Goal: Transaction & Acquisition: Subscribe to service/newsletter

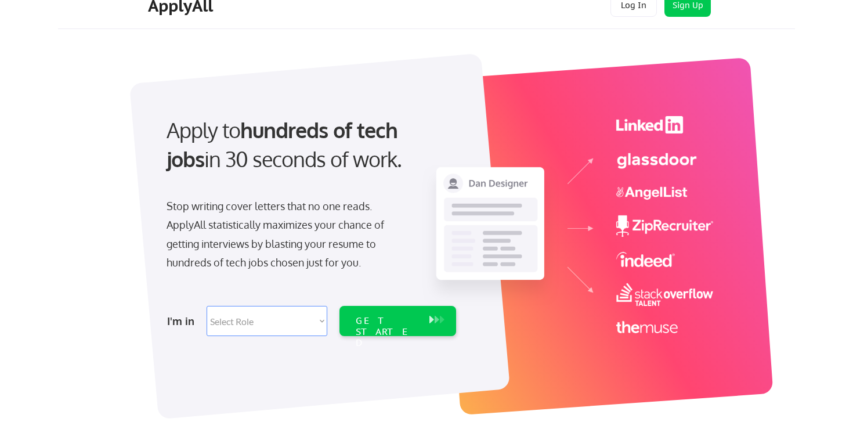
scroll to position [21, 0]
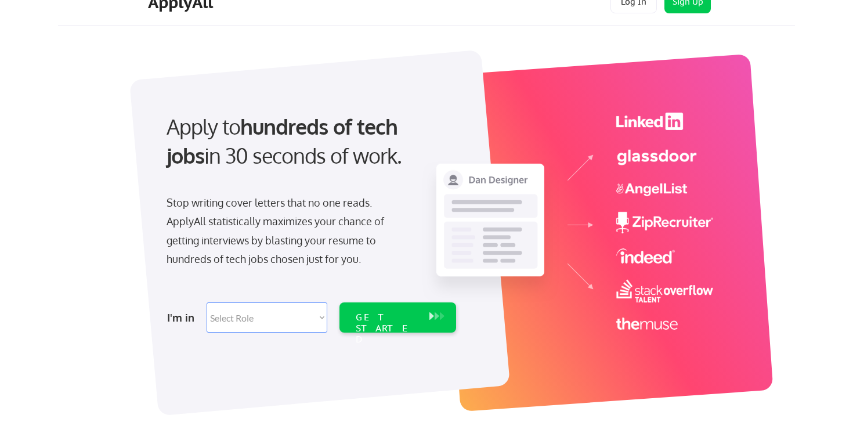
click at [258, 321] on select "Select Role Software Engineering Product Management Customer Success Sales UI/U…" at bounding box center [267, 317] width 121 height 30
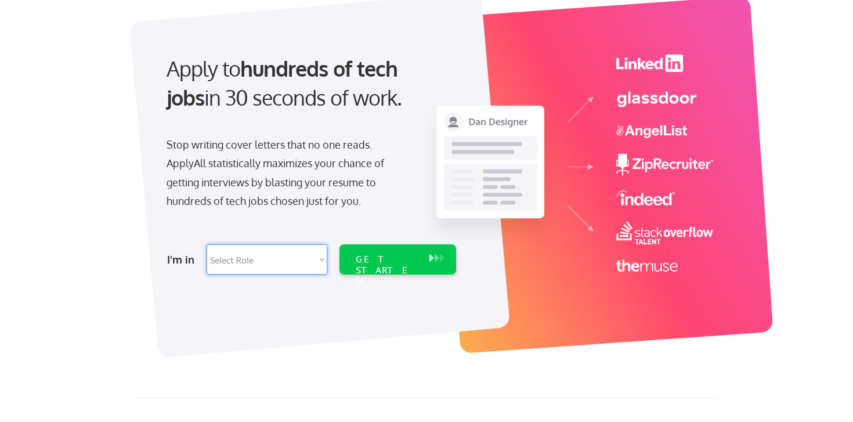
scroll to position [0, 0]
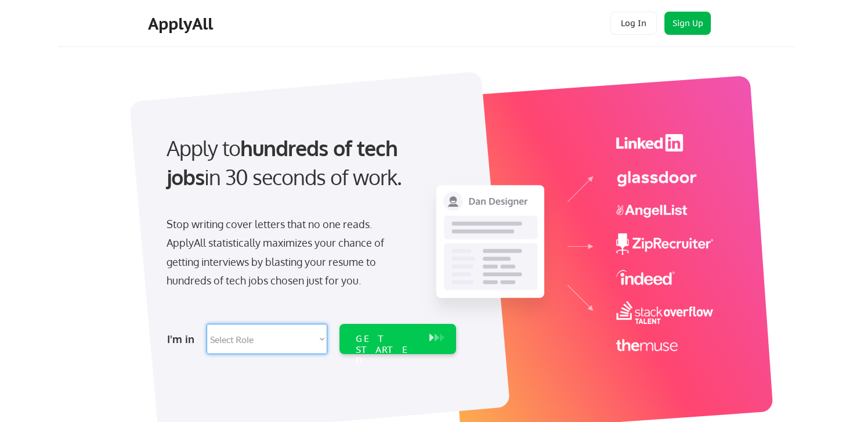
click at [692, 17] on button "Sign Up" at bounding box center [687, 23] width 46 height 23
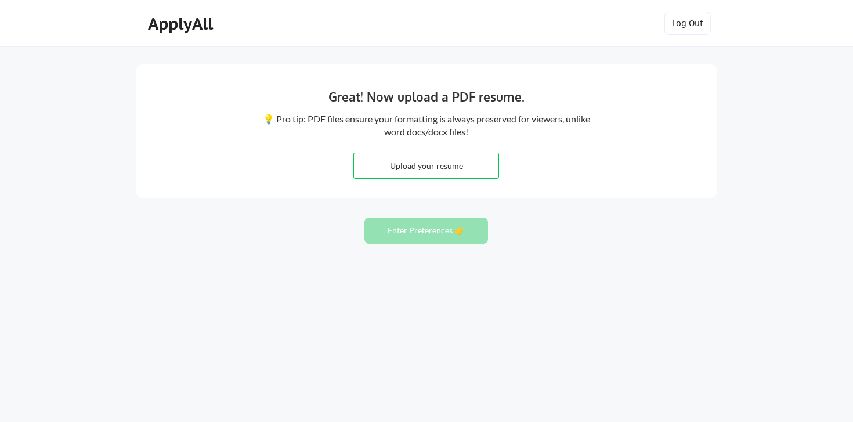
click at [451, 169] on input "file" at bounding box center [426, 165] width 144 height 25
type input "C:\fakepath\Ciera_Fleming_Resume.pdf"
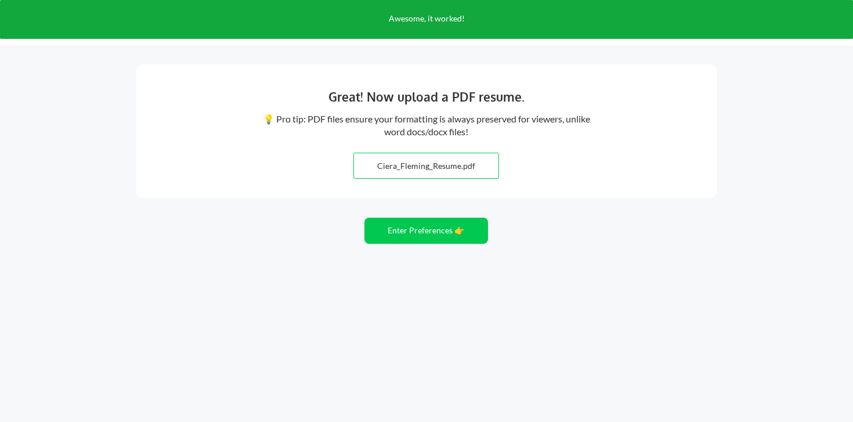
click at [446, 234] on button "Enter Preferences 👉" at bounding box center [426, 231] width 124 height 26
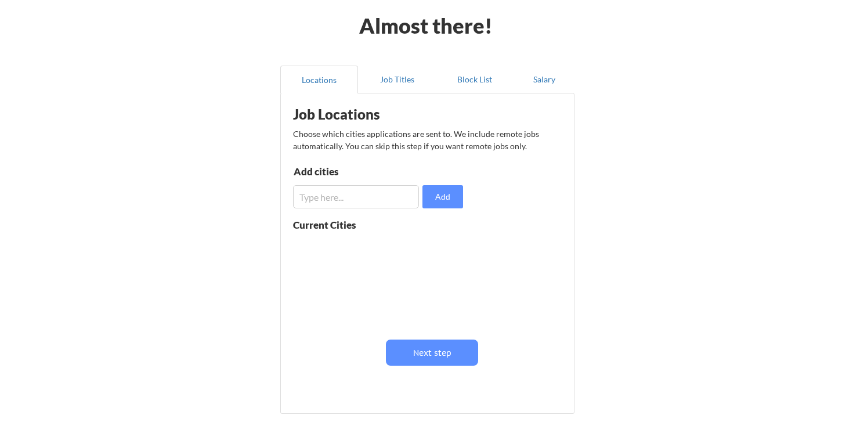
scroll to position [51, 0]
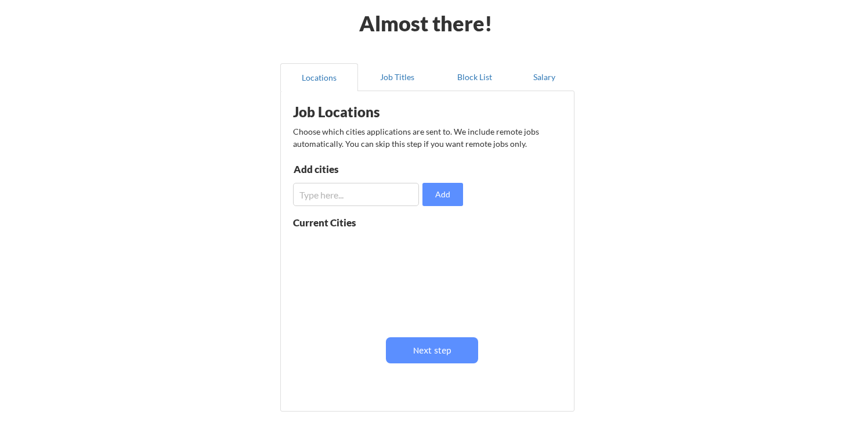
click at [355, 199] on input "input" at bounding box center [356, 194] width 126 height 23
type input "[GEOGRAPHIC_DATA]"
drag, startPoint x: 373, startPoint y: 195, endPoint x: 279, endPoint y: 195, distance: 94.0
click at [279, 195] on div "Locations Job Titles Block List Salary Job Locations Choose which cities applic…" at bounding box center [427, 238] width 308 height 369
type input "[GEOGRAPHIC_DATA]"
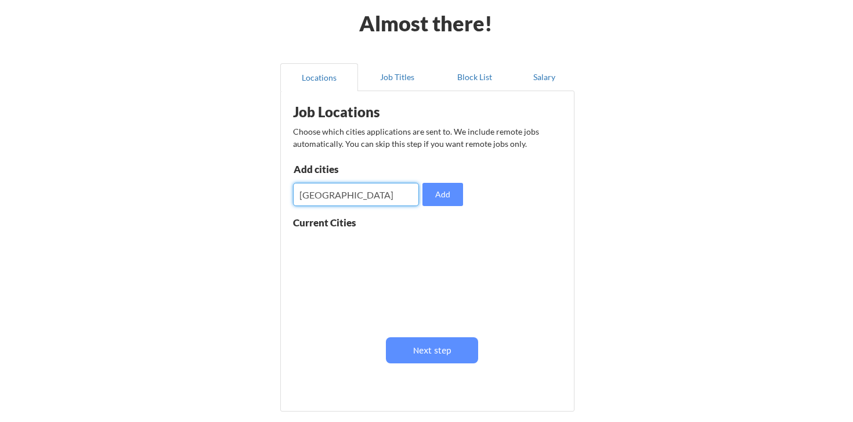
click at [337, 222] on div "Current Cities" at bounding box center [337, 223] width 88 height 10
click at [449, 197] on button "Add" at bounding box center [442, 194] width 41 height 23
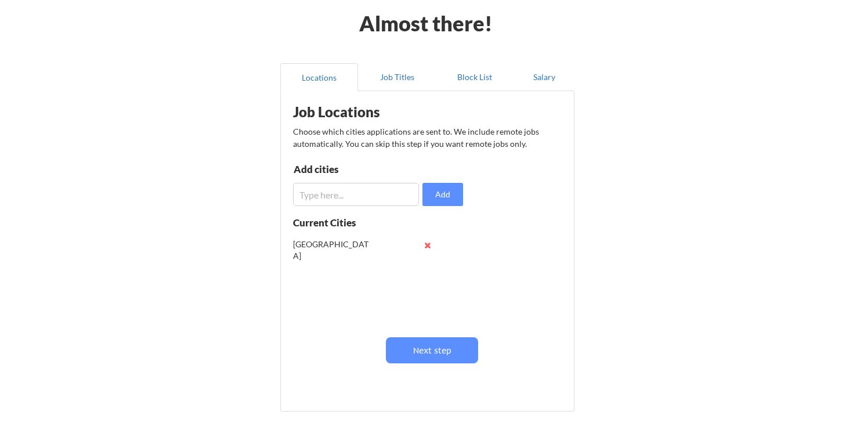
click at [349, 191] on input "input" at bounding box center [356, 194] width 126 height 23
type input "l"
click at [429, 243] on button at bounding box center [427, 245] width 9 height 9
click at [361, 192] on input "input" at bounding box center [356, 194] width 126 height 23
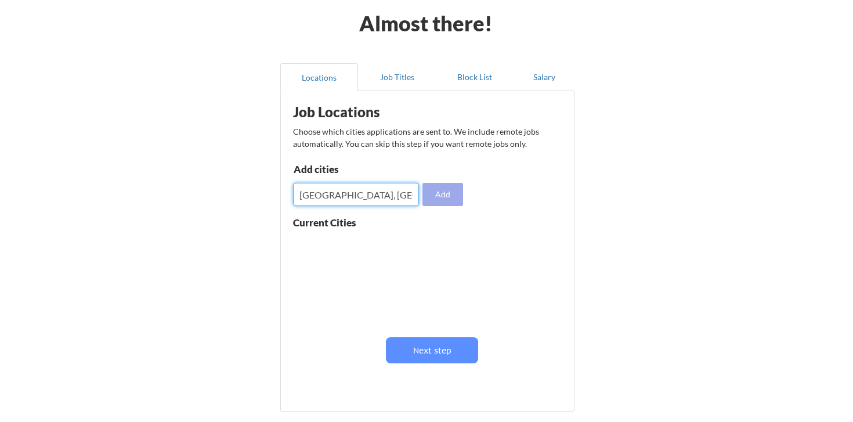
type input "San Francisco, CA"
click at [463, 191] on div "Add cities Add" at bounding box center [380, 185] width 174 height 42
click at [450, 190] on button "Add" at bounding box center [442, 194] width 41 height 23
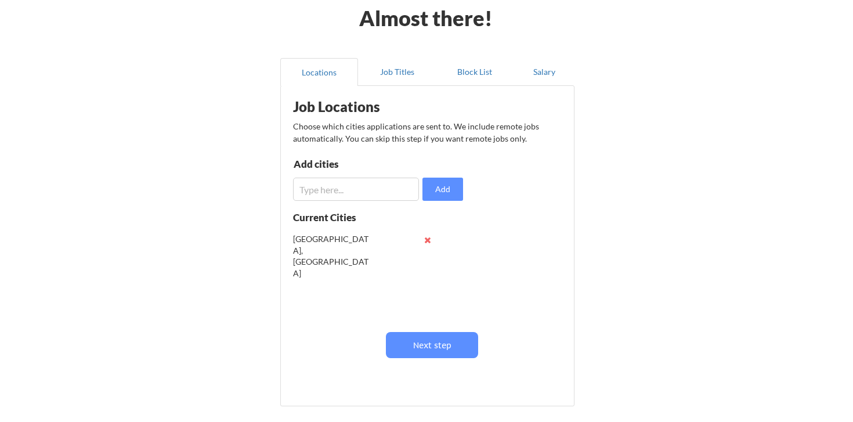
scroll to position [57, 0]
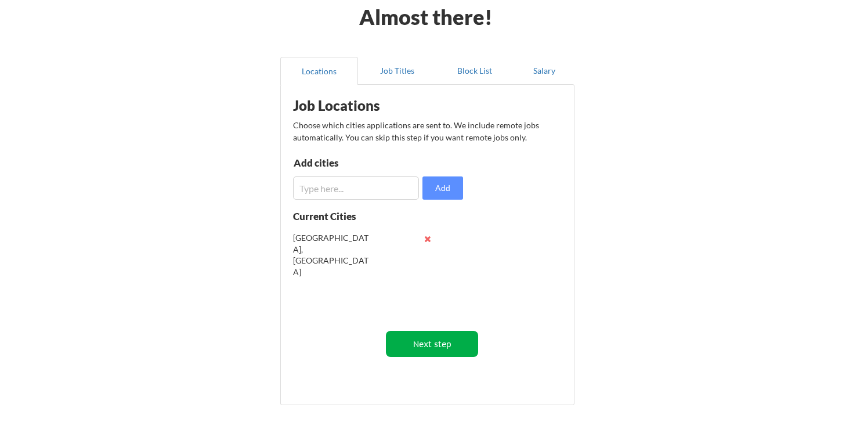
click at [429, 347] on button "Next step" at bounding box center [432, 344] width 92 height 26
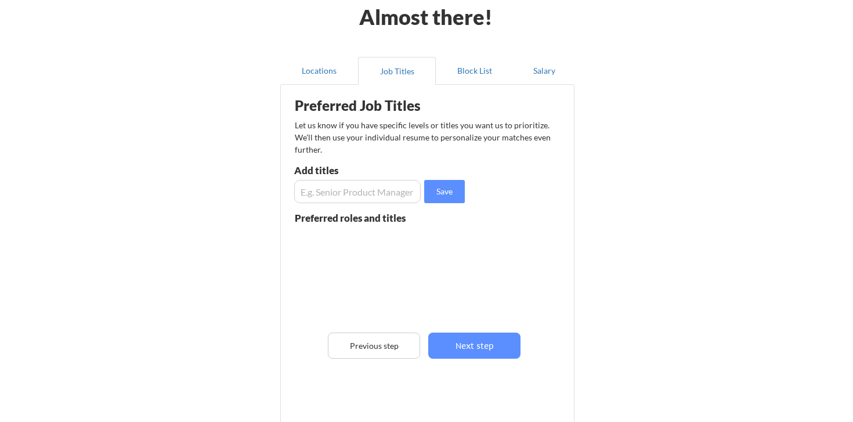
click at [352, 185] on input "input" at bounding box center [357, 191] width 127 height 23
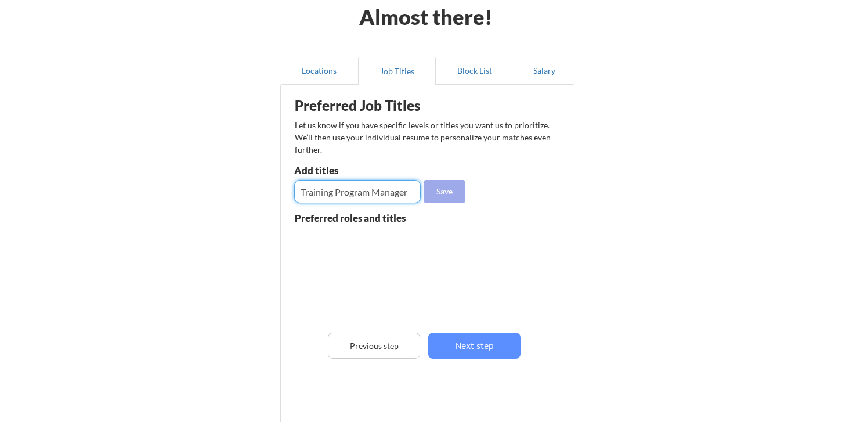
type input "Training Program Manager"
click at [454, 197] on button "Save" at bounding box center [444, 191] width 41 height 23
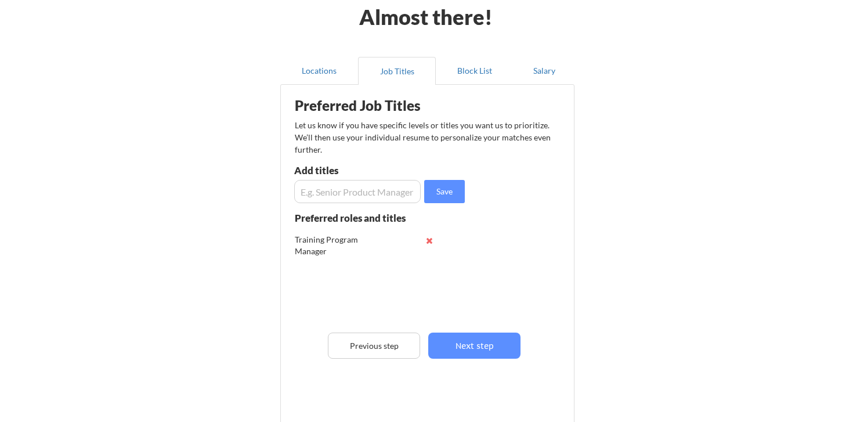
click at [361, 191] on input "input" at bounding box center [357, 191] width 127 height 23
type input "Learning & Development Program Manager"
click at [446, 184] on button "Save" at bounding box center [444, 191] width 41 height 23
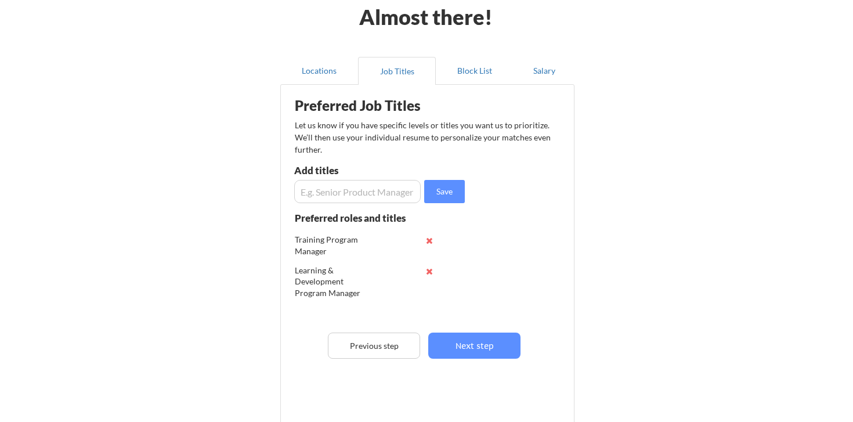
click at [382, 189] on input "input" at bounding box center [357, 191] width 127 height 23
type input "Learning Specialist"
click at [448, 190] on button "Save" at bounding box center [444, 191] width 41 height 23
click at [338, 184] on input "input" at bounding box center [357, 191] width 127 height 23
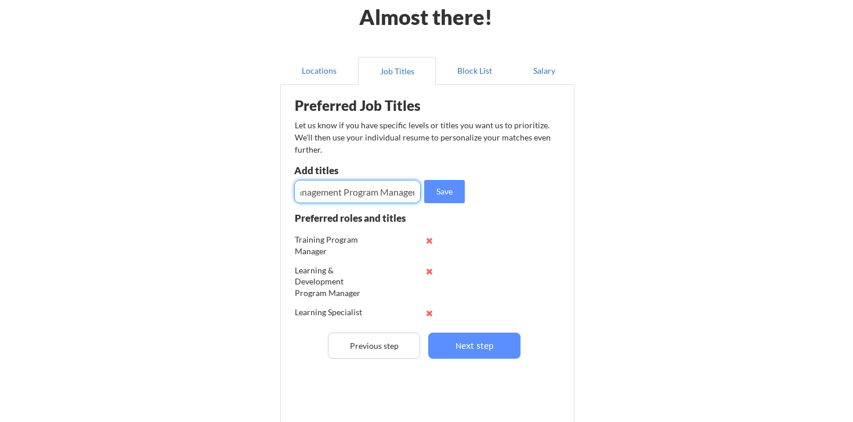
scroll to position [0, 63]
type input "Knowledge Management Program Manager"
click at [459, 189] on button "Save" at bounding box center [444, 191] width 41 height 23
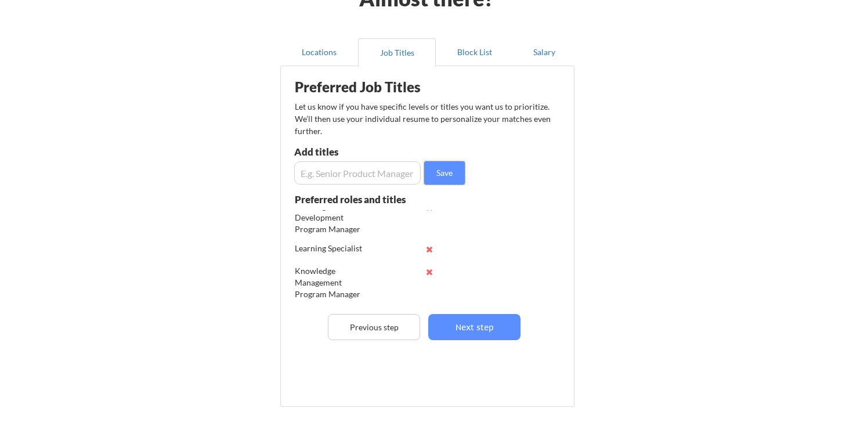
scroll to position [0, 0]
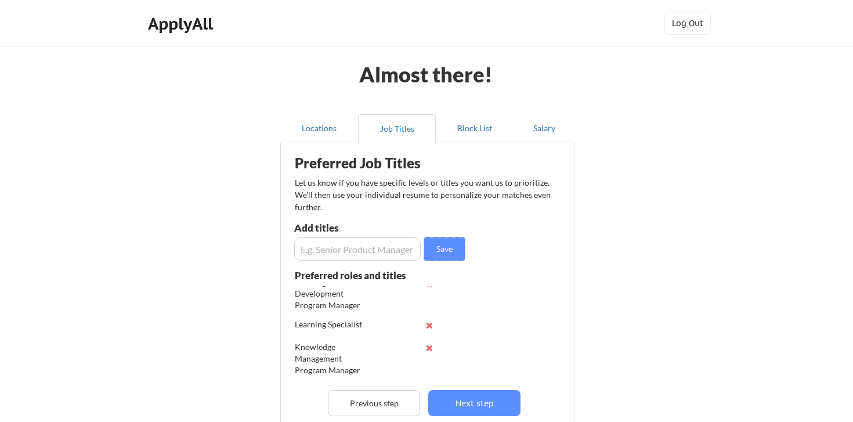
click at [365, 248] on input "input" at bounding box center [357, 248] width 127 height 23
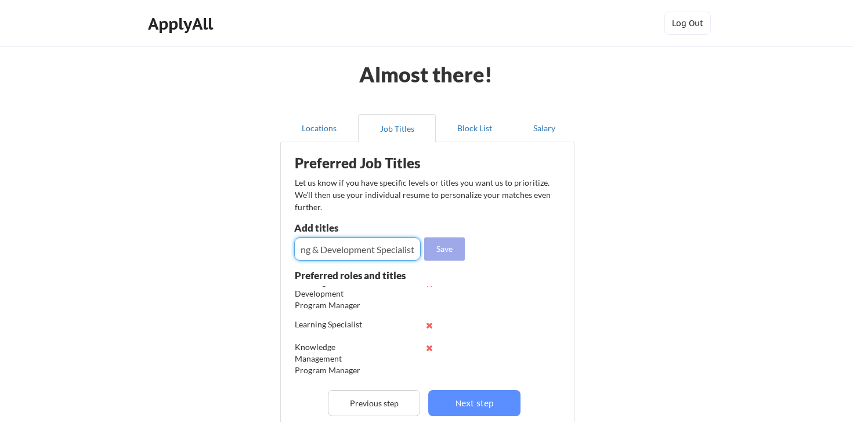
type input "Learning & Development Specialist"
click at [456, 248] on button "Save" at bounding box center [444, 248] width 41 height 23
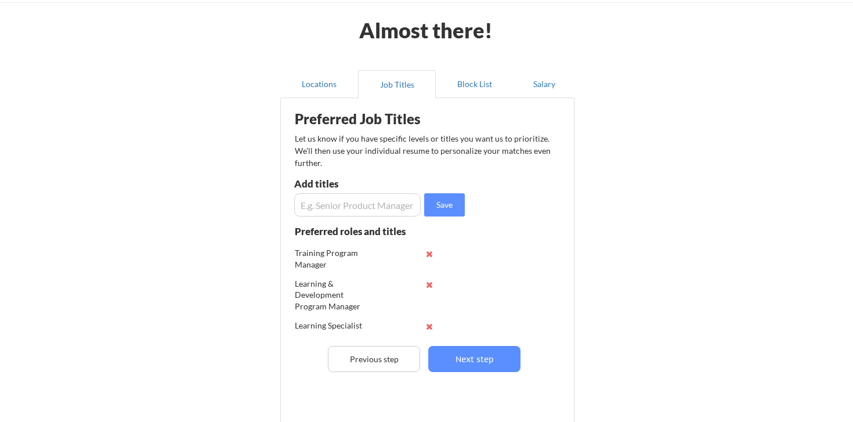
scroll to position [45, 0]
click at [484, 356] on button "Next step" at bounding box center [474, 358] width 92 height 26
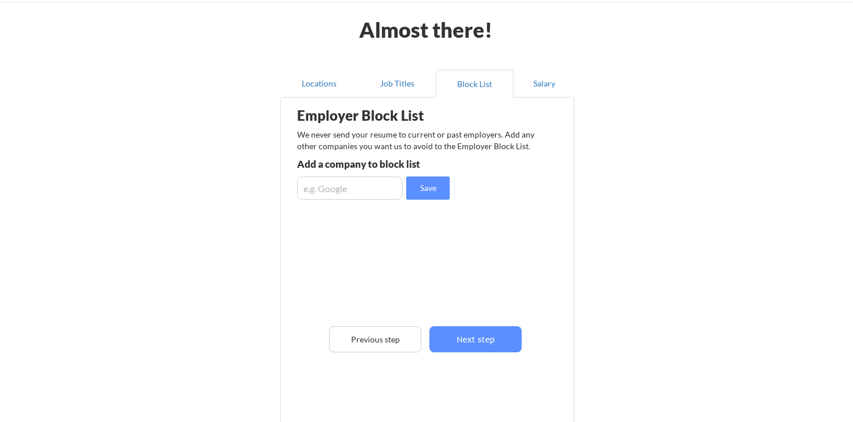
scroll to position [48, 0]
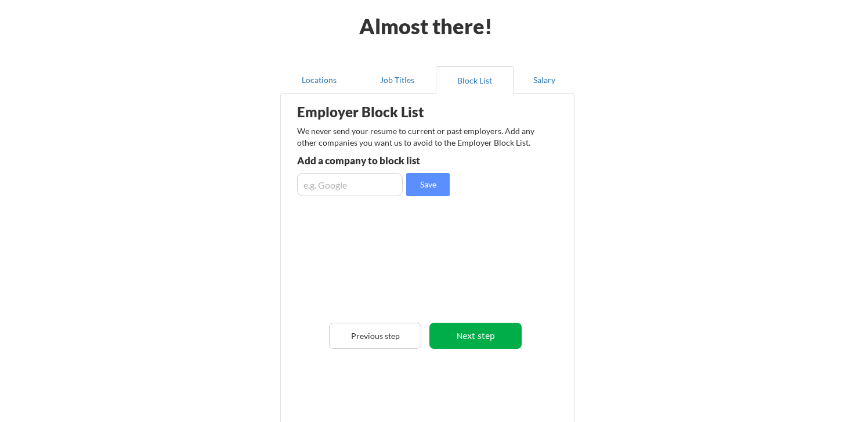
click at [504, 339] on button "Next step" at bounding box center [475, 336] width 92 height 26
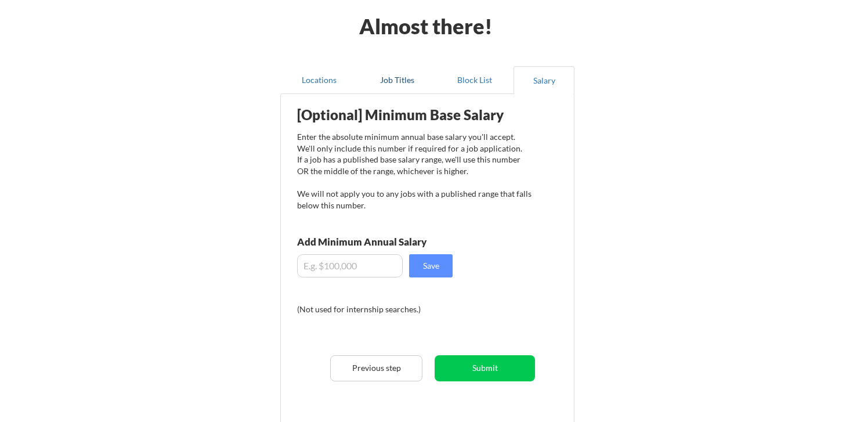
click at [402, 76] on button "Job Titles" at bounding box center [397, 80] width 78 height 28
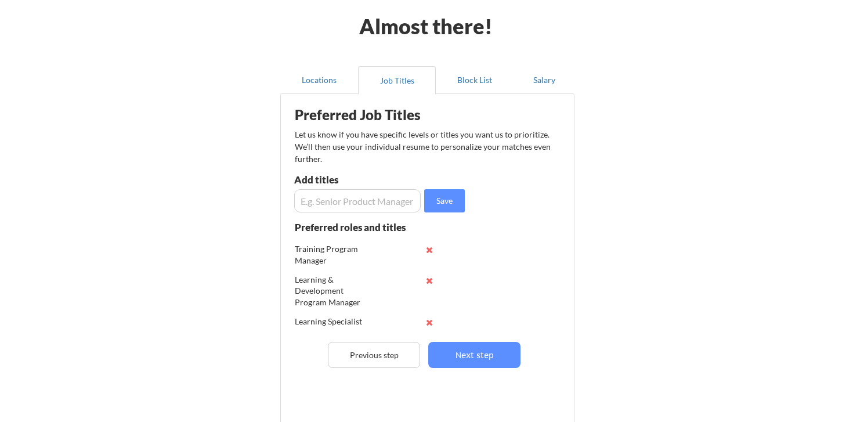
click at [359, 204] on input "input" at bounding box center [357, 200] width 127 height 23
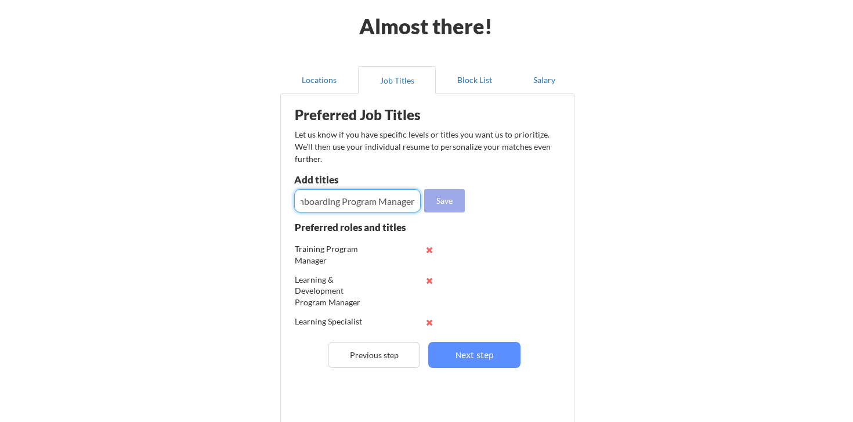
type input "Onboarding Program Manager"
click at [461, 197] on button "Save" at bounding box center [444, 200] width 41 height 23
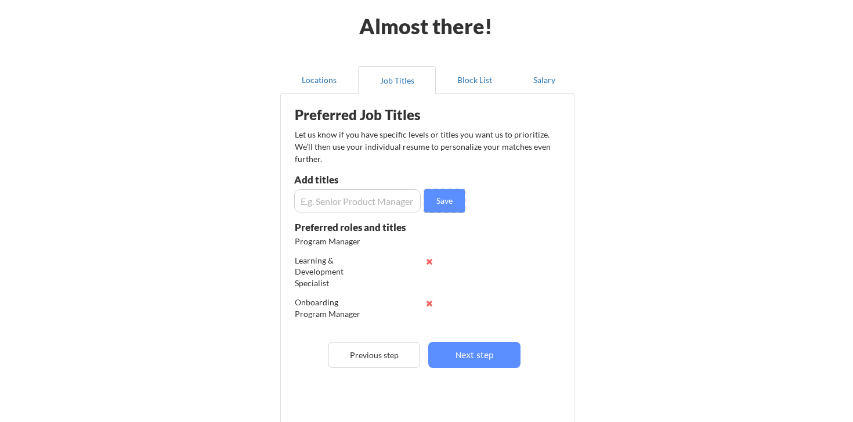
scroll to position [114, 0]
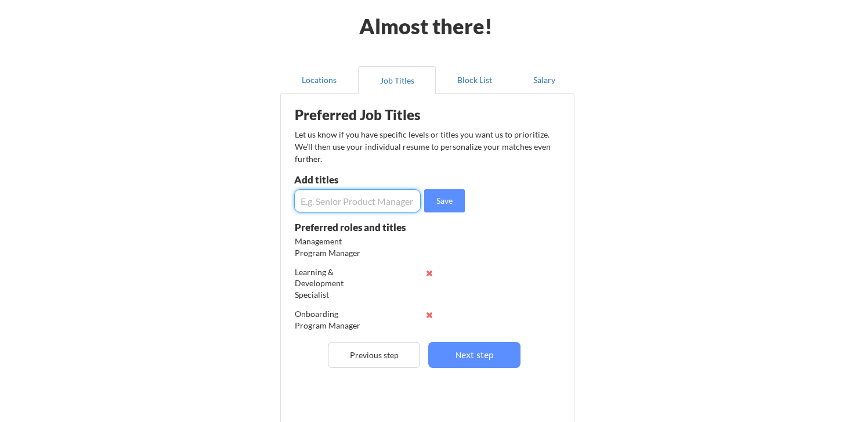
click at [380, 201] on input "input" at bounding box center [357, 200] width 127 height 23
type input "Enablement Program Management"
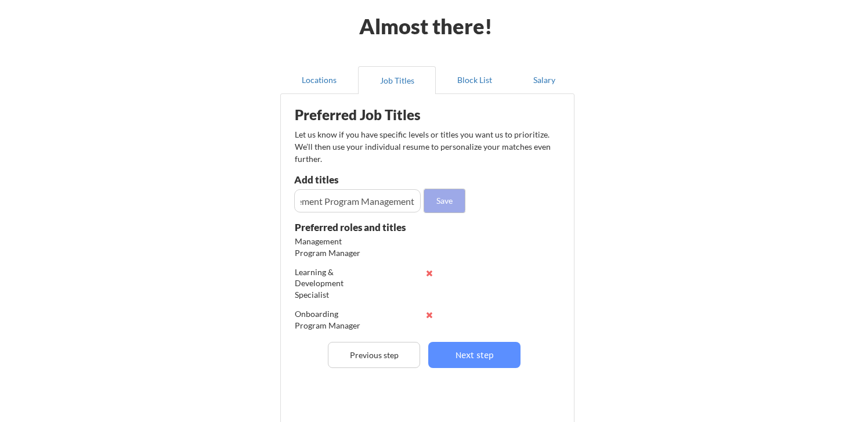
click at [444, 202] on button "Save" at bounding box center [444, 200] width 41 height 23
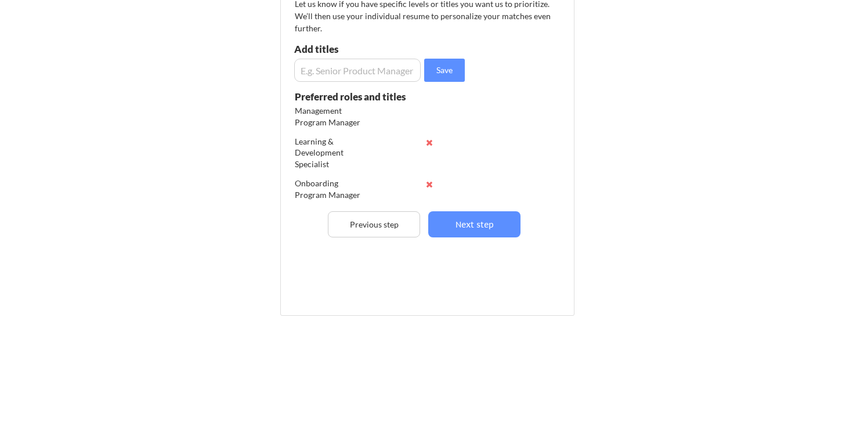
scroll to position [172, 0]
click at [431, 156] on button at bounding box center [429, 157] width 9 height 9
click at [339, 74] on input "input" at bounding box center [357, 70] width 127 height 23
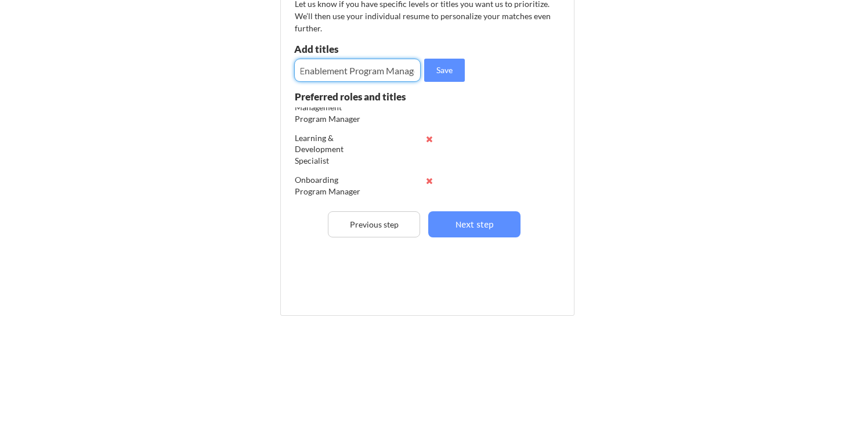
scroll to position [0, 10]
type input "Enablement Program Manager"
click at [439, 70] on button "Save" at bounding box center [444, 70] width 41 height 23
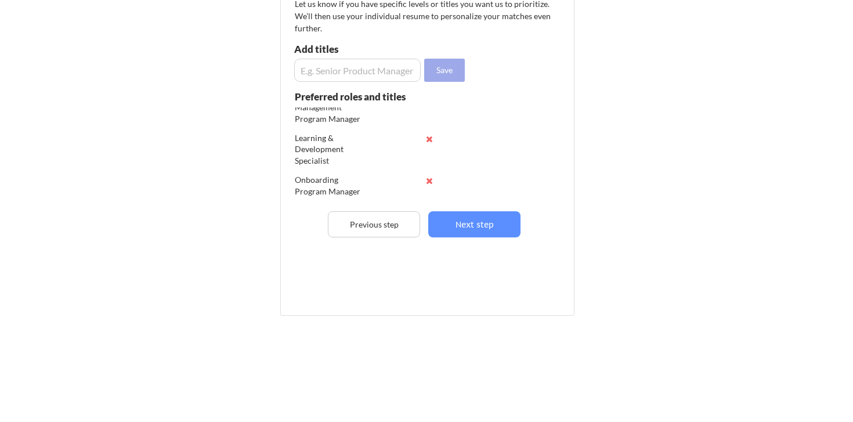
scroll to position [0, 0]
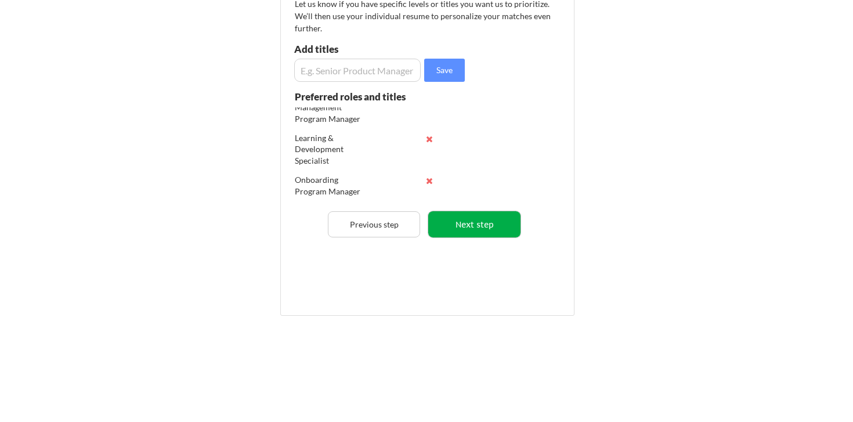
click at [469, 221] on button "Next step" at bounding box center [474, 224] width 92 height 26
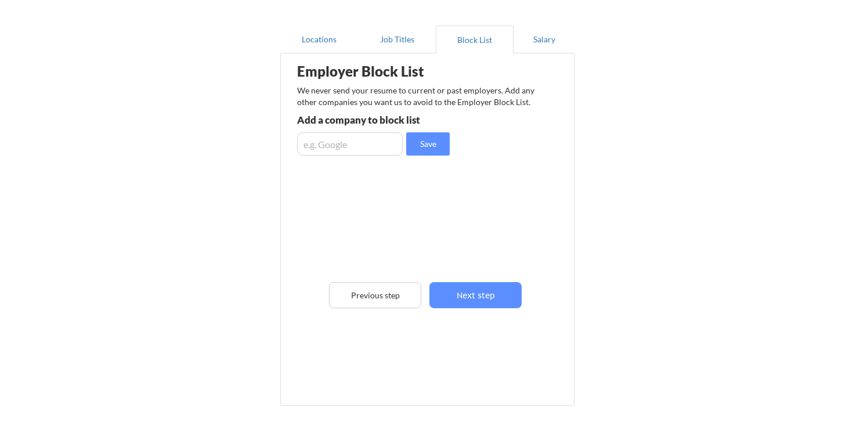
scroll to position [86, 0]
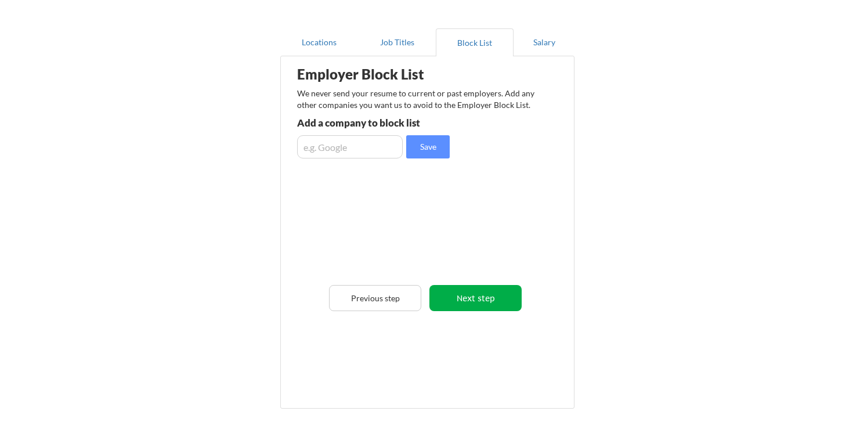
click at [476, 288] on button "Next step" at bounding box center [475, 298] width 92 height 26
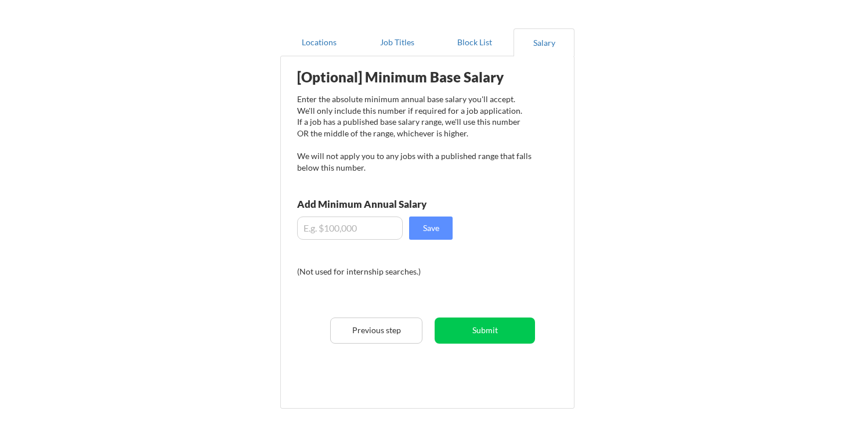
scroll to position [95, 0]
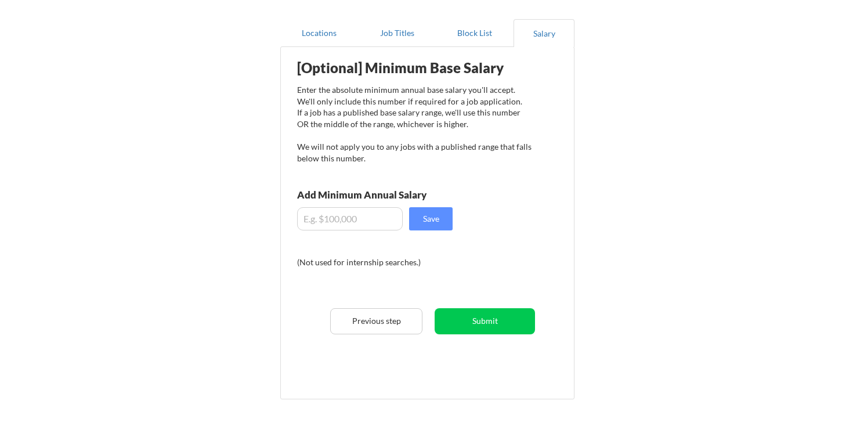
click at [358, 226] on input "input" at bounding box center [350, 218] width 106 height 23
type input "$130,000"
click at [579, 222] on div "Locations Job Titles Block List Salary Employer Block List We never send your r…" at bounding box center [427, 210] width 308 height 401
click at [439, 226] on button "Save" at bounding box center [431, 218] width 44 height 23
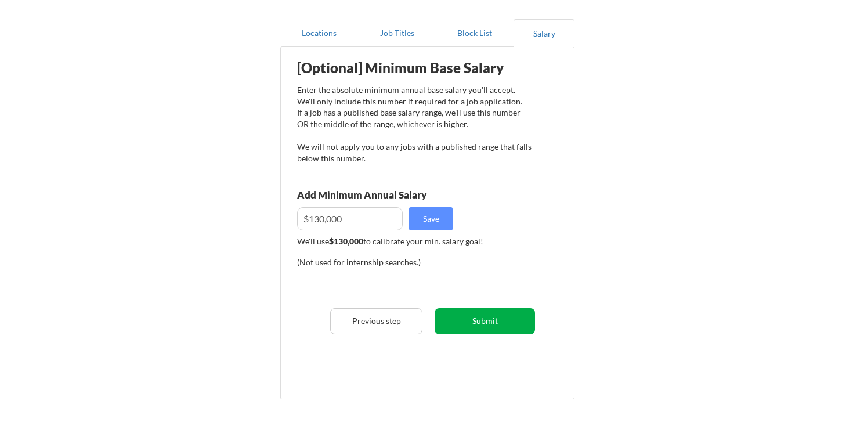
click at [487, 322] on button "Submit" at bounding box center [485, 321] width 100 height 26
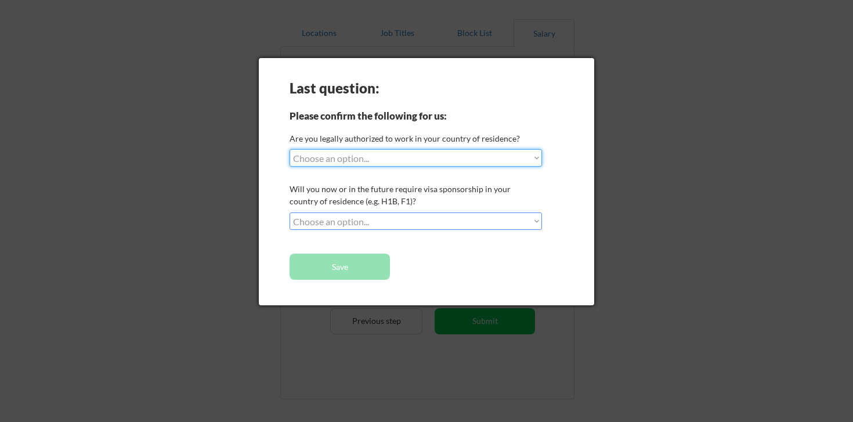
click at [389, 158] on select "Choose an option... Yes, I am a US Citizen Yes, I am a Canadian Citizen Yes, I …" at bounding box center [416, 157] width 252 height 17
select select ""yes__i_am_a_us_citizen""
click at [377, 226] on select "Choose an option... No, I will not need sponsorship Yes, I will need sponsorship" at bounding box center [416, 220] width 252 height 17
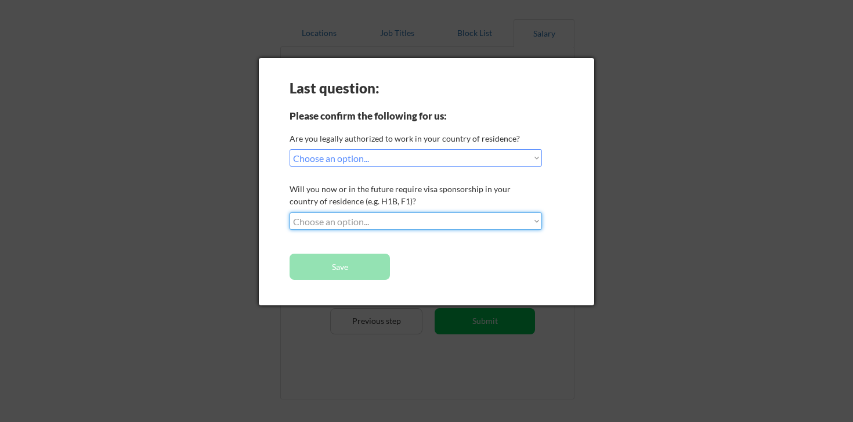
select select ""no__i_will_not_need_sponsorship""
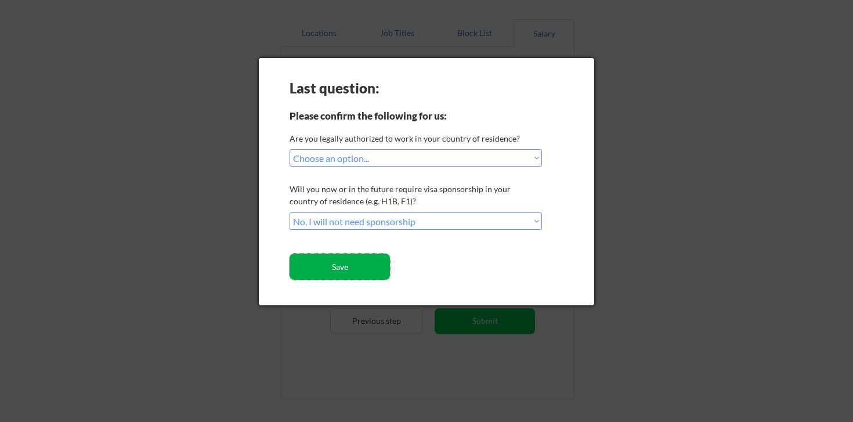
click at [372, 270] on button "Save" at bounding box center [340, 267] width 100 height 26
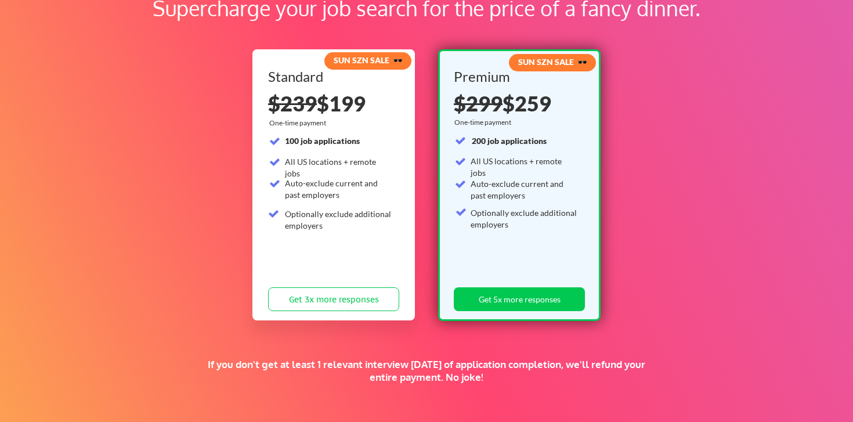
scroll to position [88, 0]
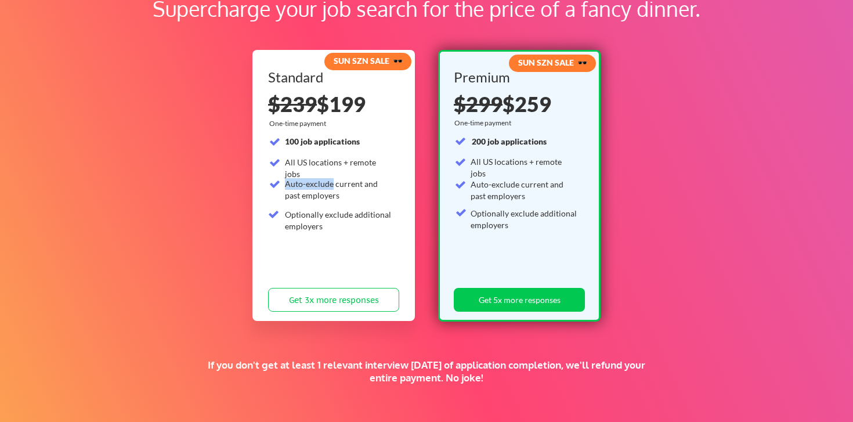
drag, startPoint x: 268, startPoint y: 185, endPoint x: 331, endPoint y: 184, distance: 63.3
click at [332, 185] on div "100 job applications All US locations + remote jobs Auto-exclude current and pa…" at bounding box center [330, 186] width 124 height 100
click at [331, 184] on div "Auto-exclude current and past employers" at bounding box center [338, 189] width 107 height 23
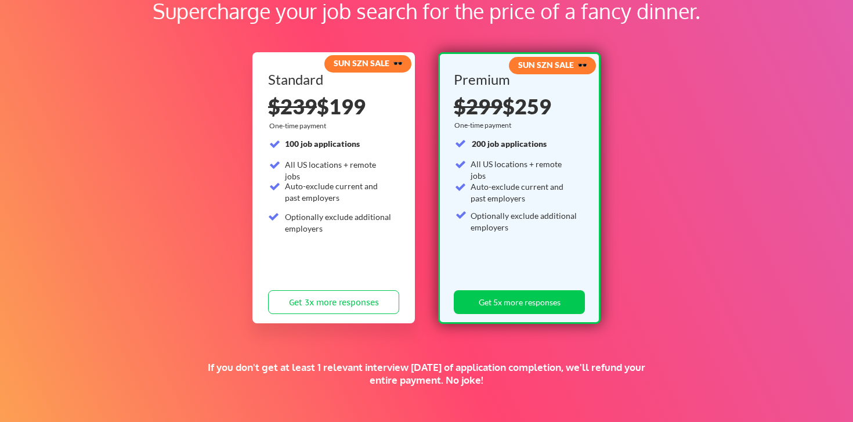
scroll to position [86, 0]
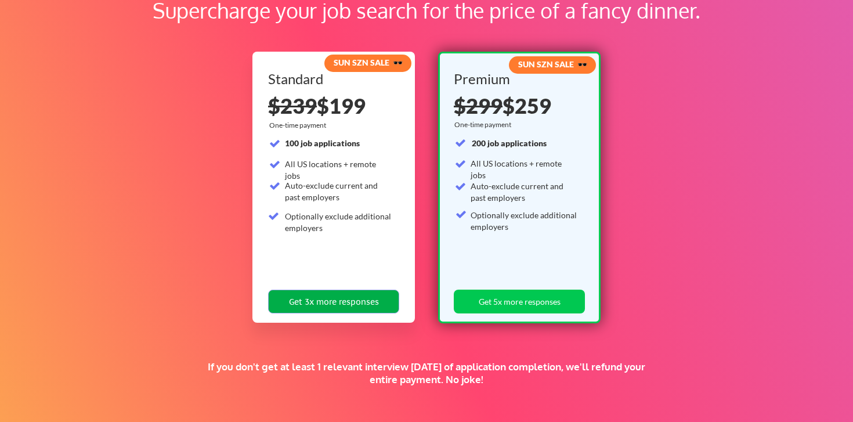
click at [344, 306] on button "Get 3x more responses" at bounding box center [333, 302] width 131 height 24
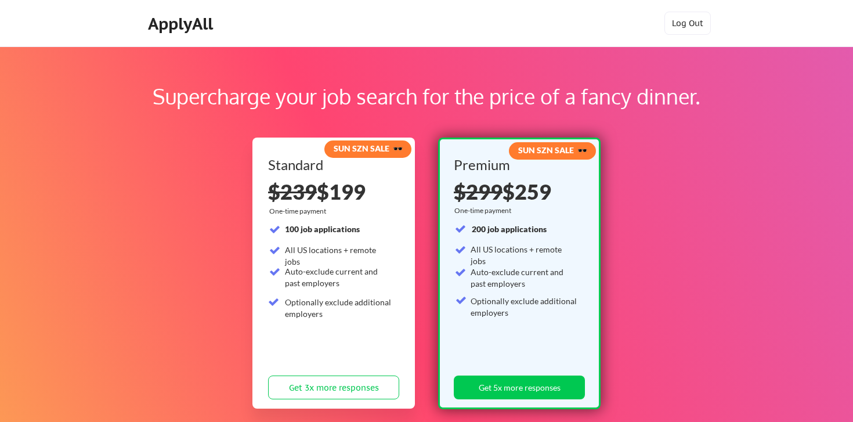
click at [190, 23] on div "ApplyAll" at bounding box center [182, 24] width 68 height 20
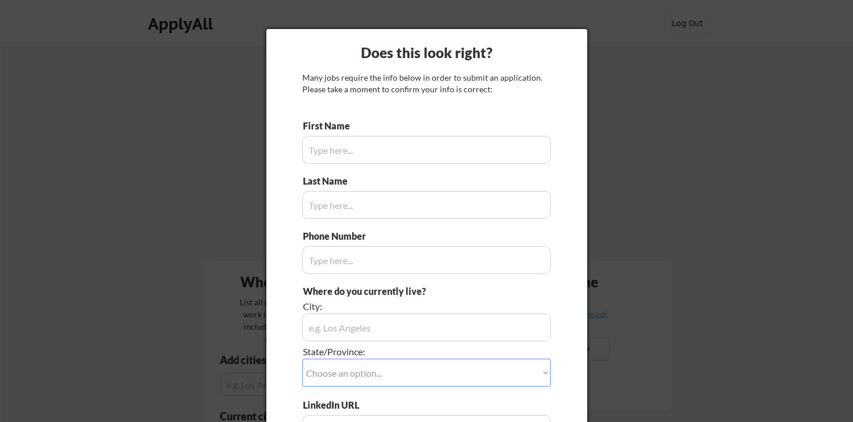
click at [693, 165] on div at bounding box center [426, 211] width 853 height 422
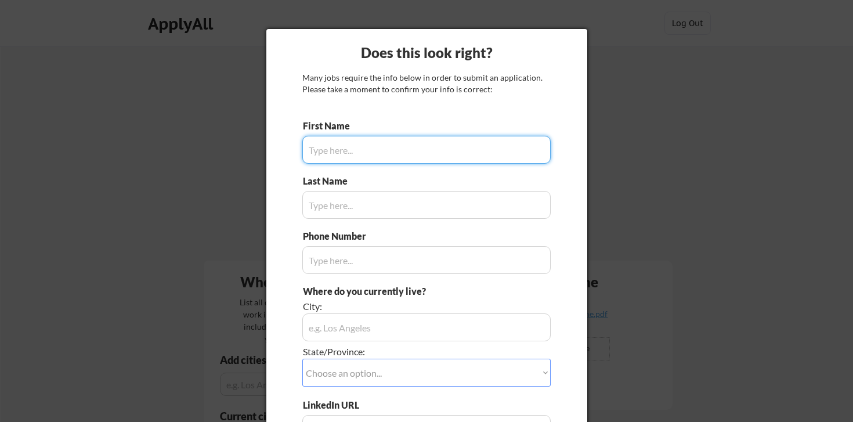
click at [419, 147] on input "input" at bounding box center [426, 150] width 248 height 28
type input "Ciera"
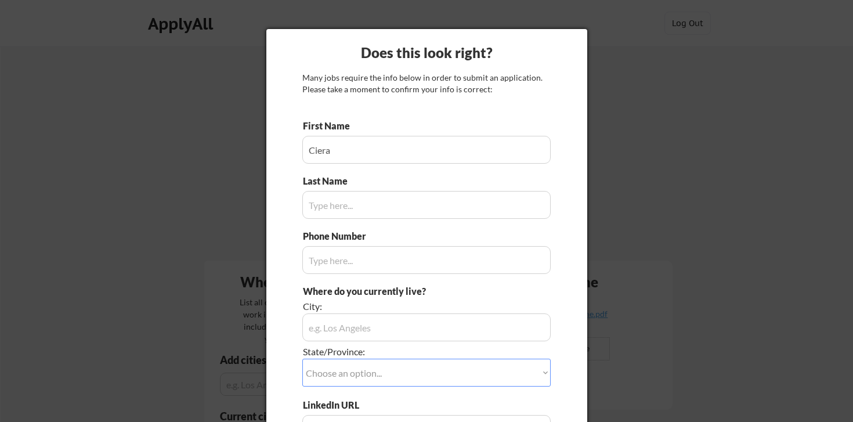
click at [396, 201] on input "input" at bounding box center [426, 205] width 248 height 28
type input "D"
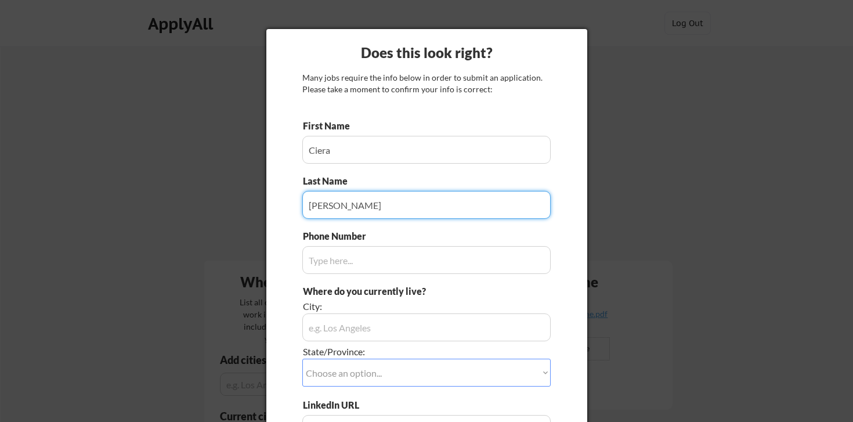
type input "Fleming"
click at [382, 258] on input "input" at bounding box center [426, 260] width 248 height 28
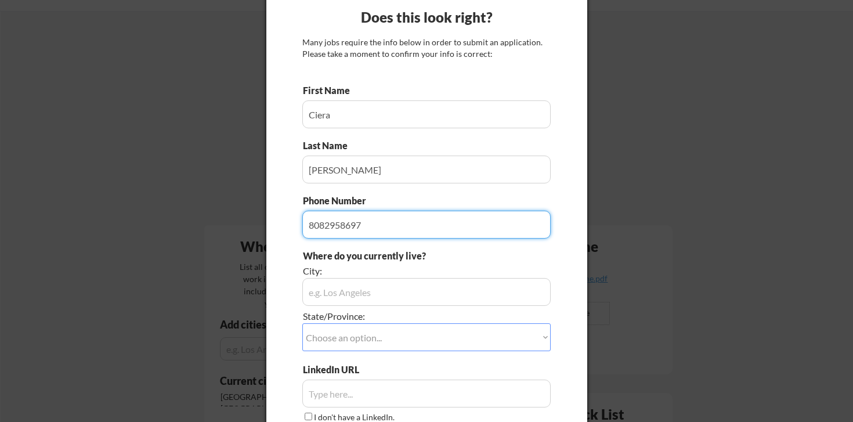
scroll to position [38, 0]
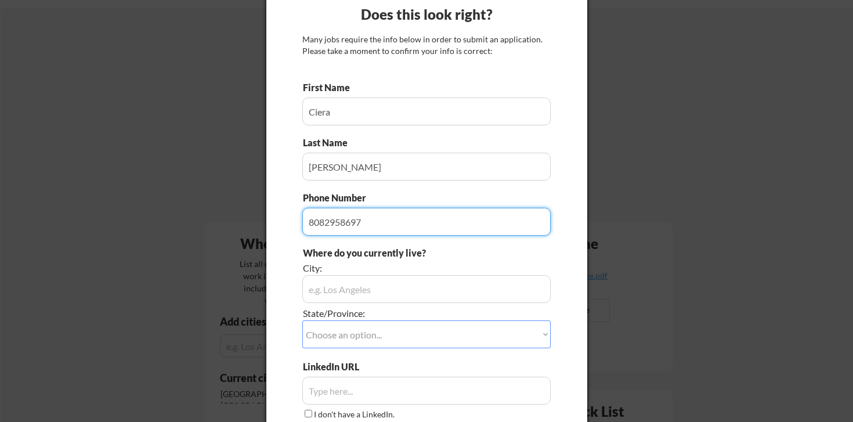
type input "8082958697"
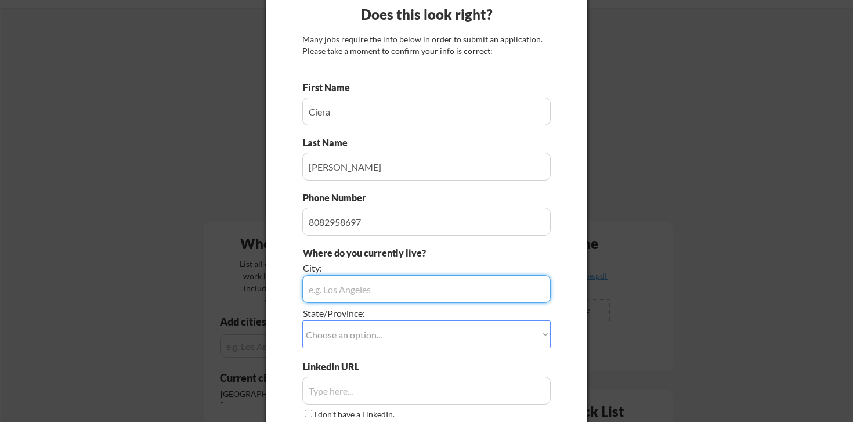
click at [399, 288] on input "input" at bounding box center [426, 289] width 248 height 28
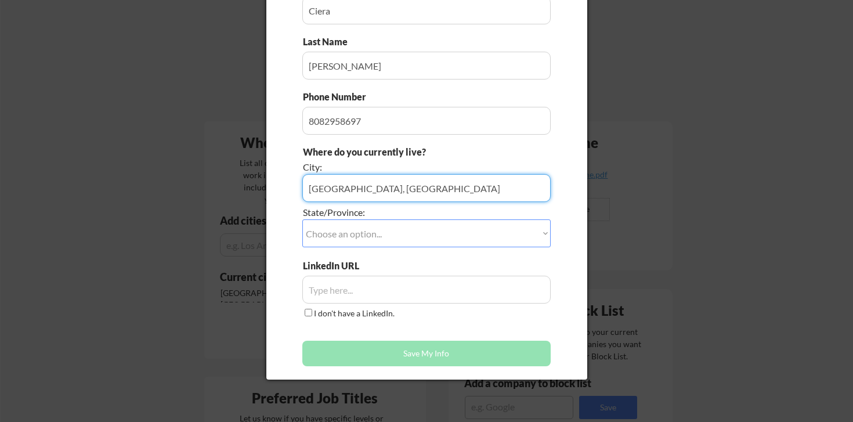
scroll to position [140, 0]
type input "San Francisco"
click at [474, 225] on select "Choose an option... Other/Not Applicable Alabama Alaska Alberta Arizona Arkansa…" at bounding box center [426, 233] width 248 height 28
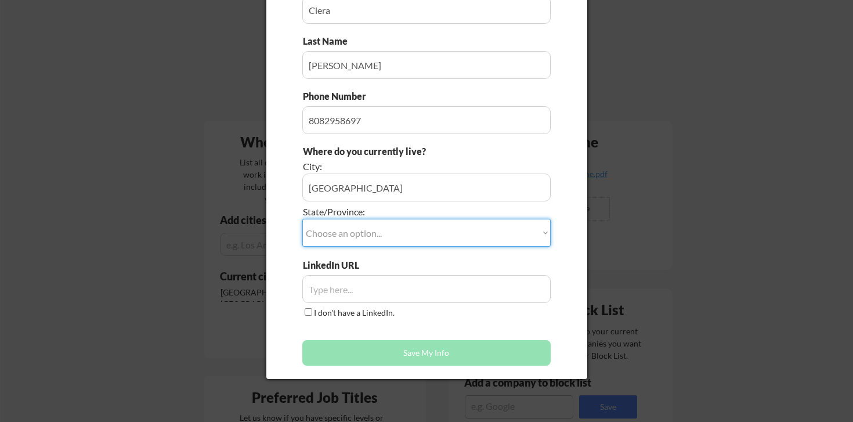
select select ""California""
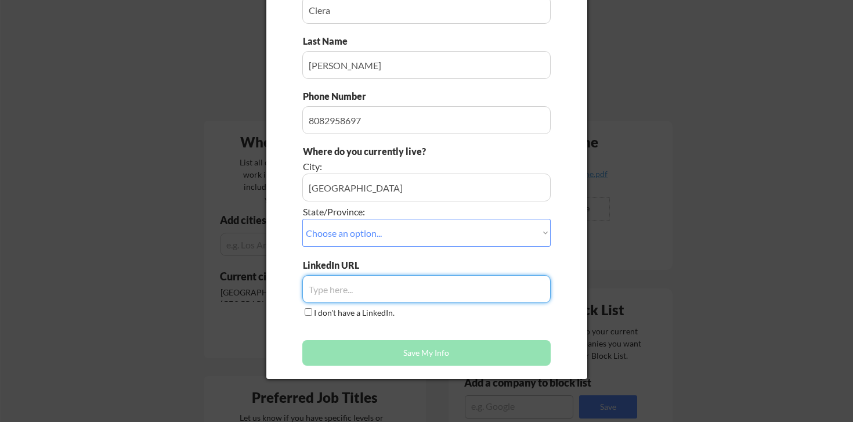
click at [385, 292] on input "input" at bounding box center [426, 289] width 248 height 28
paste input "https://www.linkedin.com/in/cierafleming/"
type input "https://www.linkedin.com/in/cierafleming/"
click at [492, 319] on div "LinkedIn URL I don't have a LinkedIn." at bounding box center [426, 289] width 248 height 61
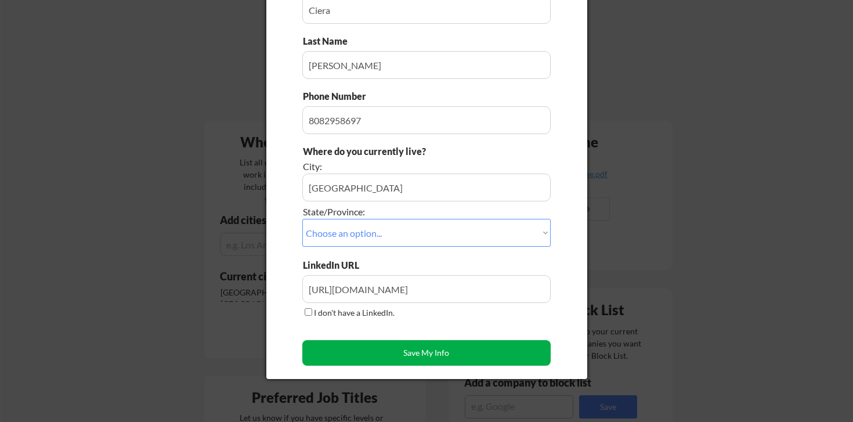
click at [496, 342] on button "Save My Info" at bounding box center [426, 353] width 248 height 26
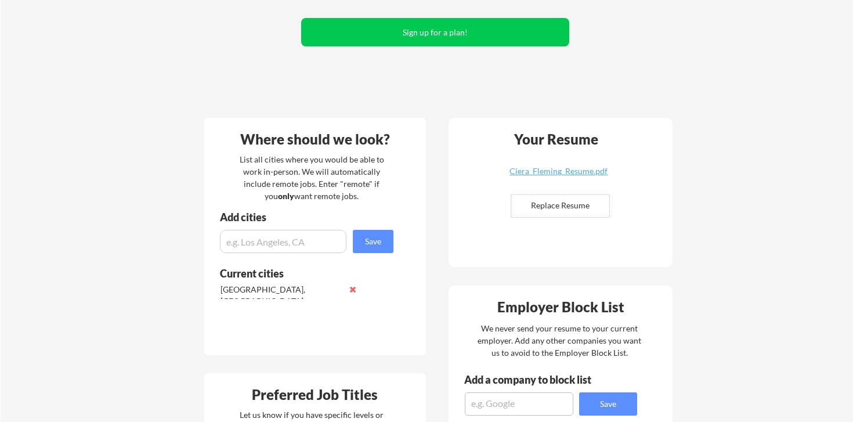
scroll to position [144, 0]
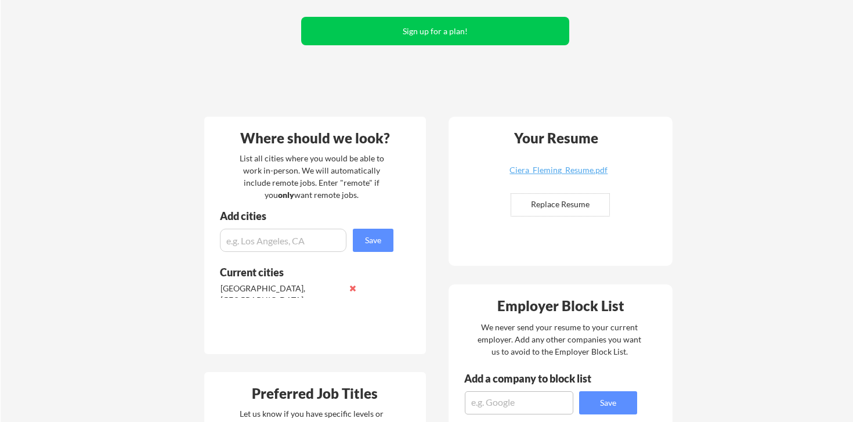
click at [566, 206] on input "file" at bounding box center [560, 205] width 98 height 22
type input "C:\fakepath\Ciera_Fleming_Resume.pdf"
click at [560, 169] on div "Ciera_Fleming_Resume.pdf" at bounding box center [559, 170] width 138 height 8
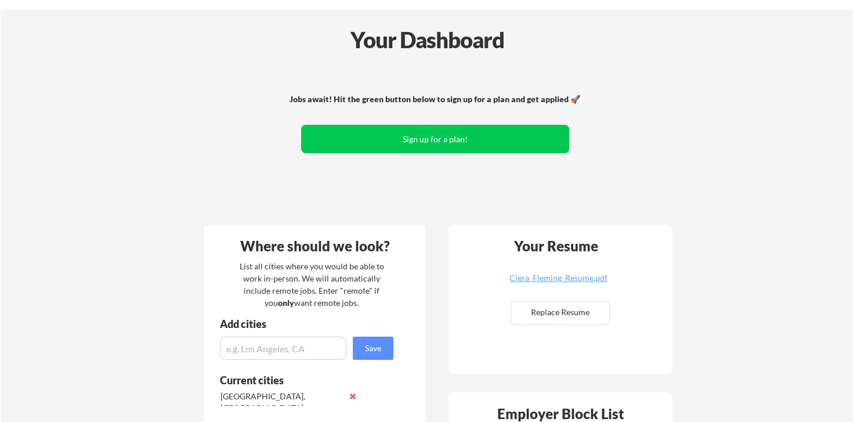
scroll to position [0, 0]
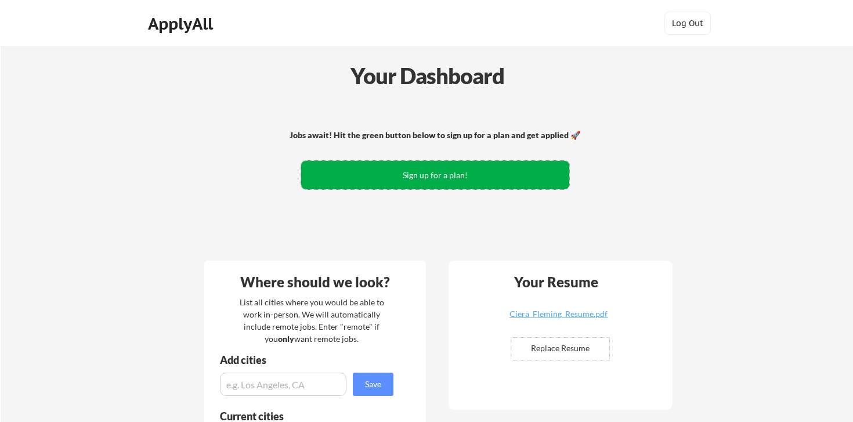
click at [457, 164] on button "Sign up for a plan!" at bounding box center [435, 175] width 268 height 28
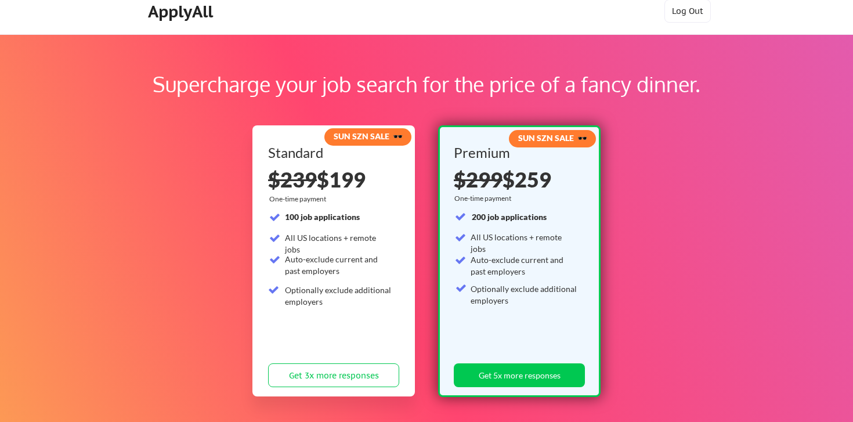
scroll to position [35, 0]
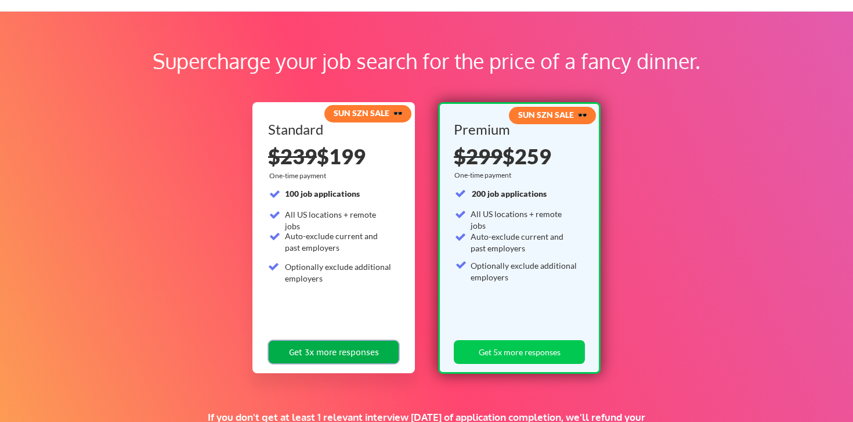
click at [345, 350] on button "Get 3x more responses" at bounding box center [333, 352] width 131 height 24
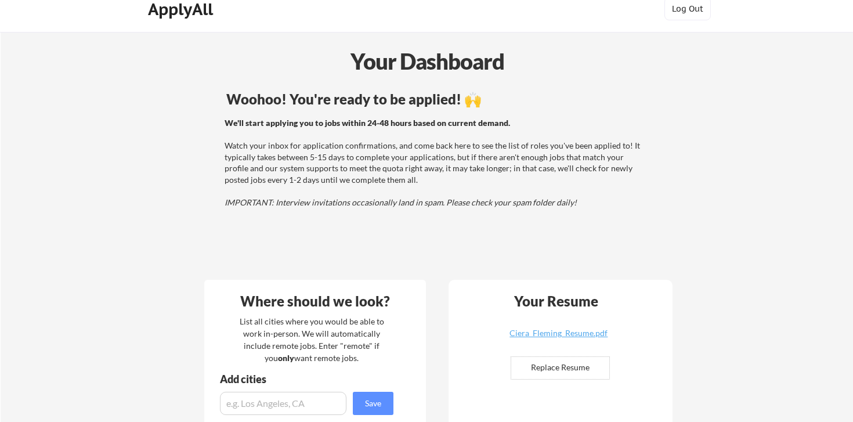
scroll to position [20, 0]
